Goal: Transaction & Acquisition: Purchase product/service

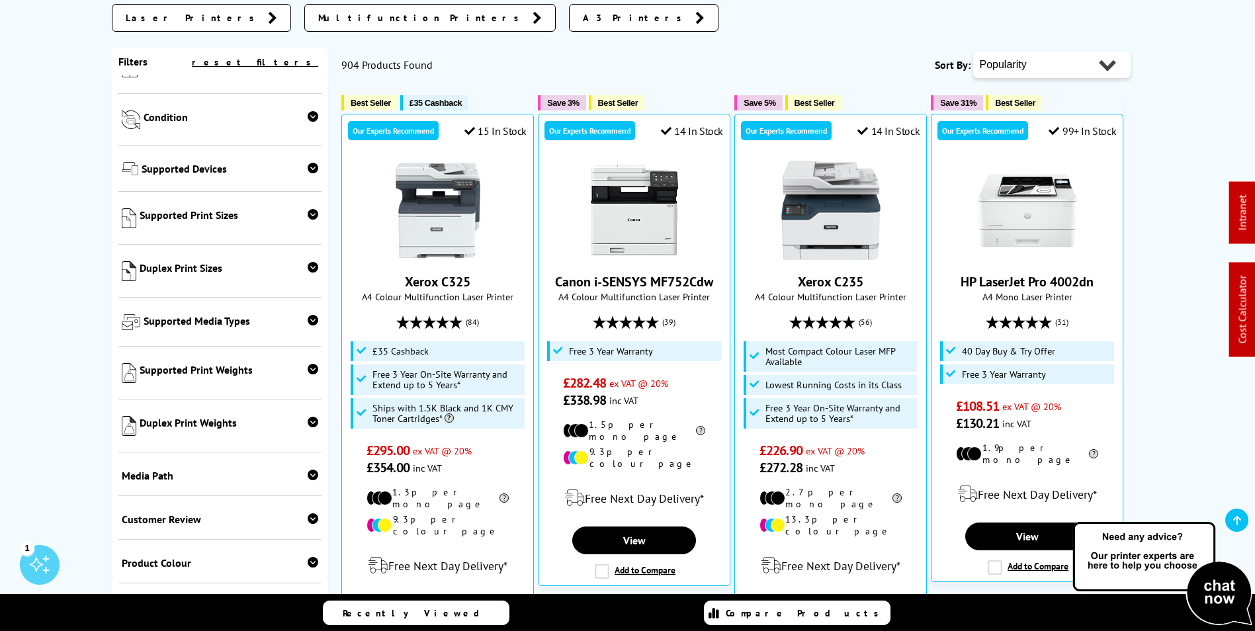
scroll to position [463, 0]
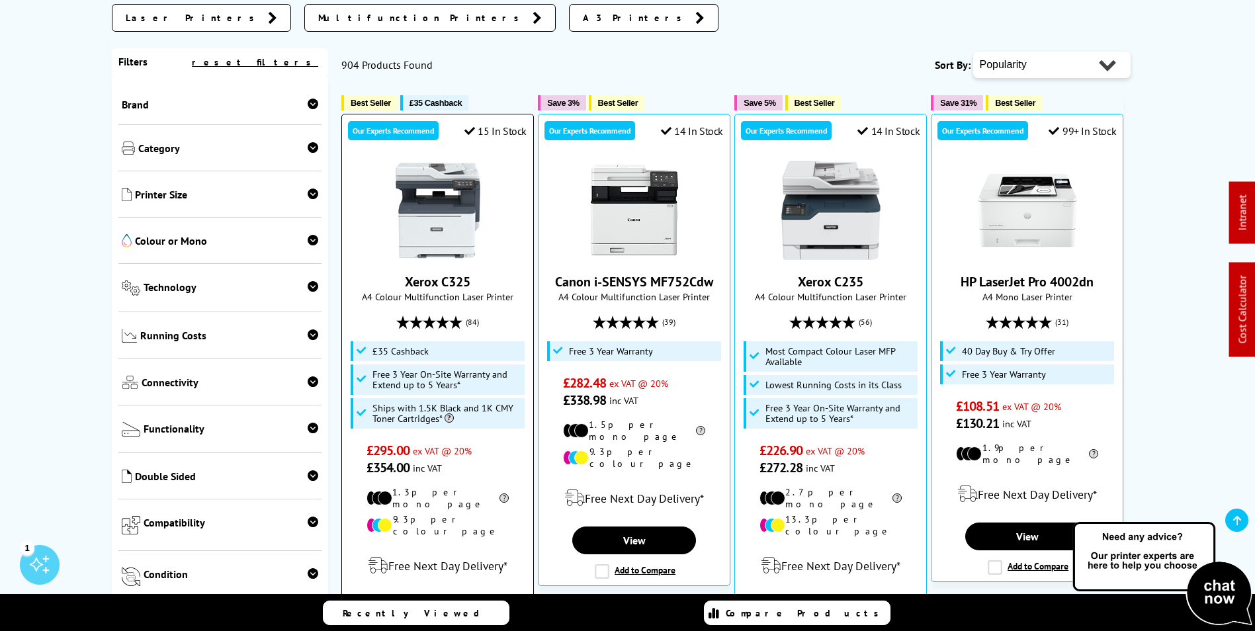
scroll to position [0, 0]
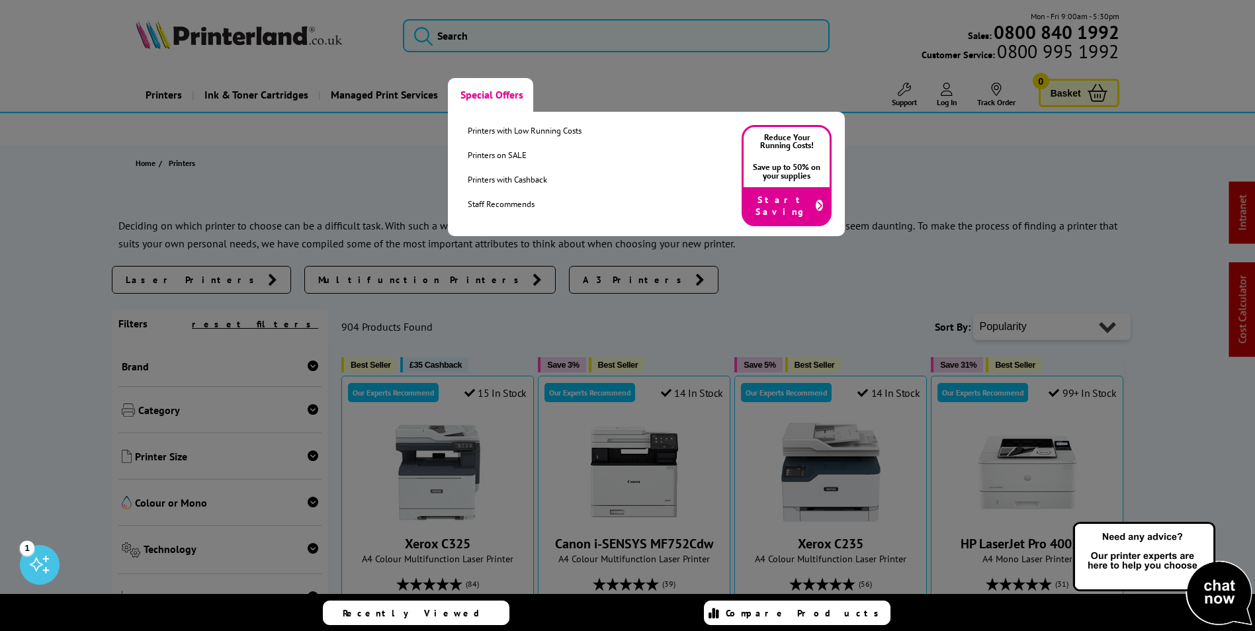
click at [483, 91] on link "Special Offers" at bounding box center [490, 95] width 85 height 34
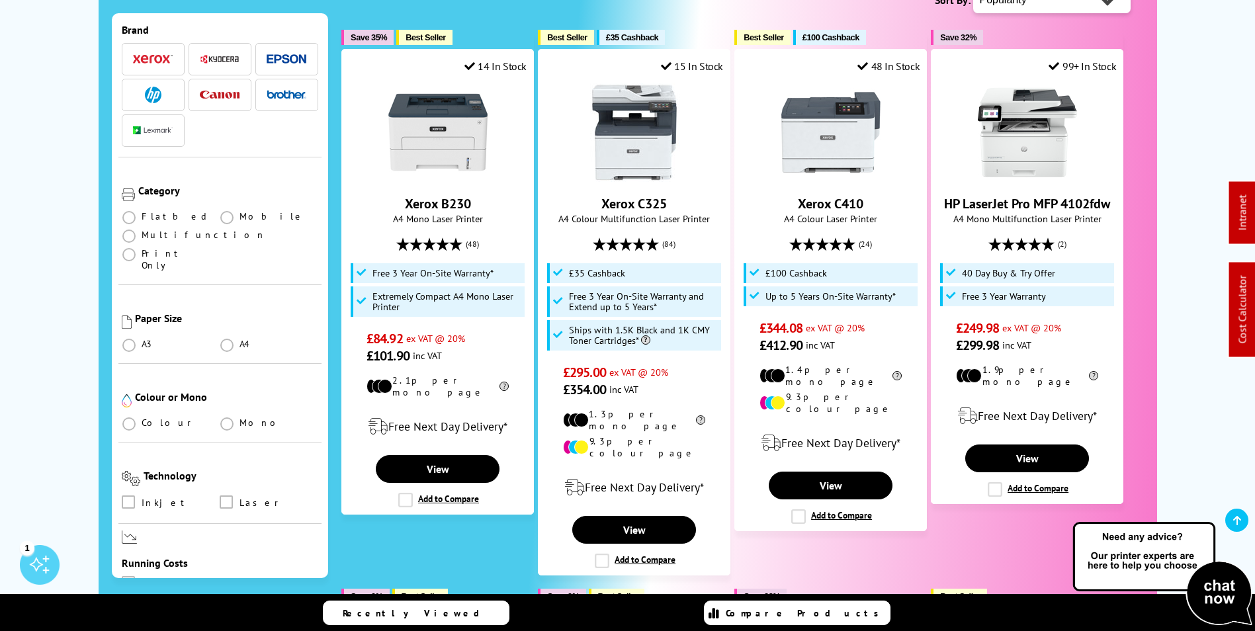
scroll to position [62, 0]
